Goal: Information Seeking & Learning: Learn about a topic

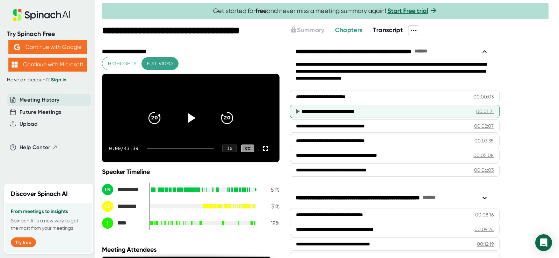
click at [316, 110] on div "**********" at bounding box center [384, 111] width 164 height 7
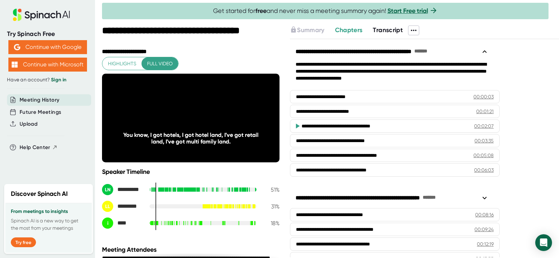
click at [329, 126] on div "**********" at bounding box center [383, 126] width 162 height 7
